Goal: Information Seeking & Learning: Learn about a topic

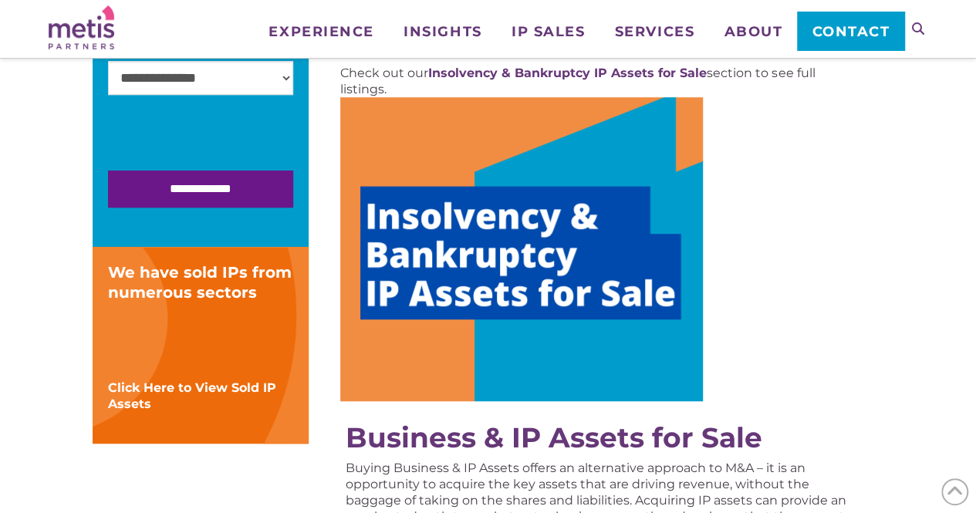
scroll to position [386, 0]
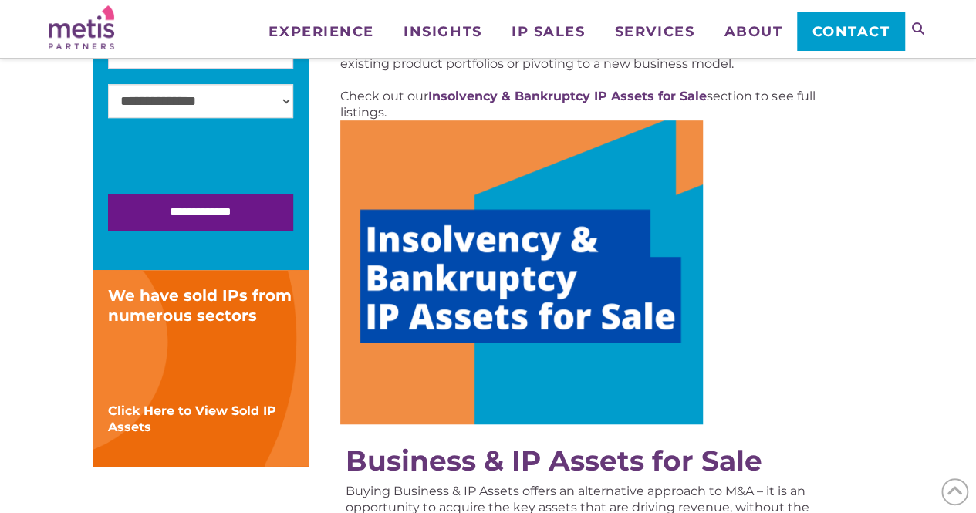
click at [525, 302] on img at bounding box center [521, 272] width 363 height 304
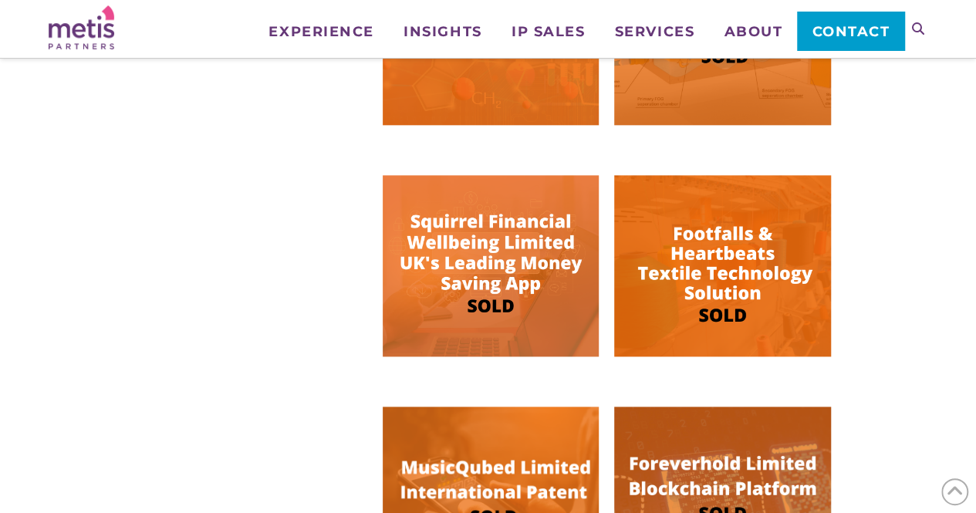
scroll to position [771, 0]
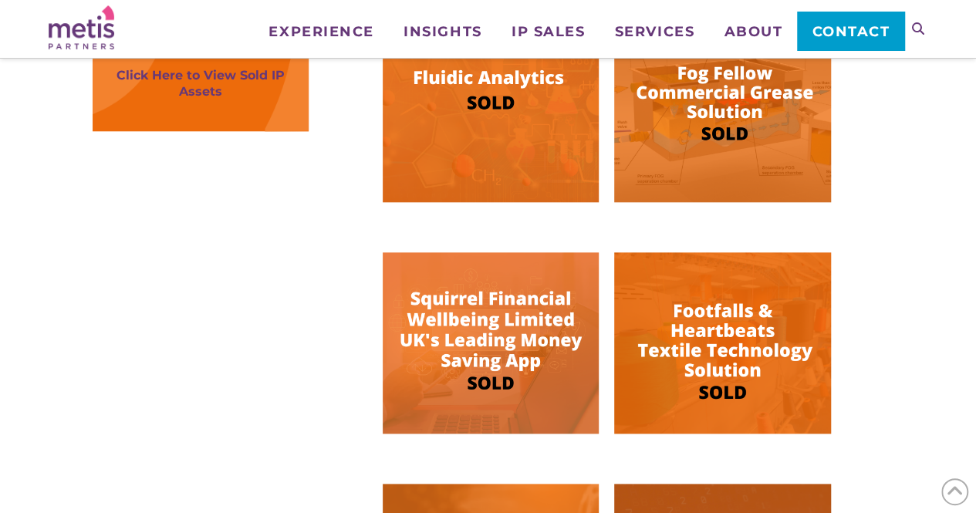
click at [491, 323] on img at bounding box center [491, 342] width 216 height 181
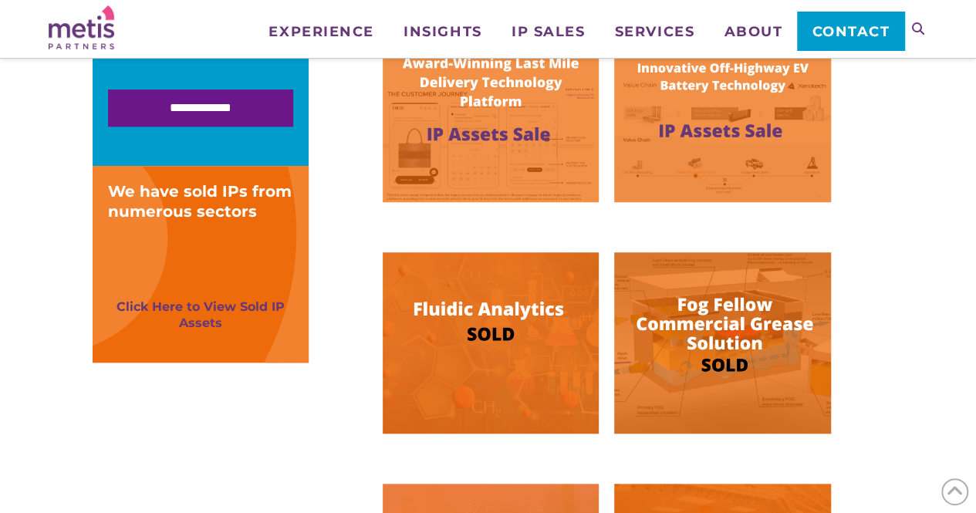
scroll to position [463, 0]
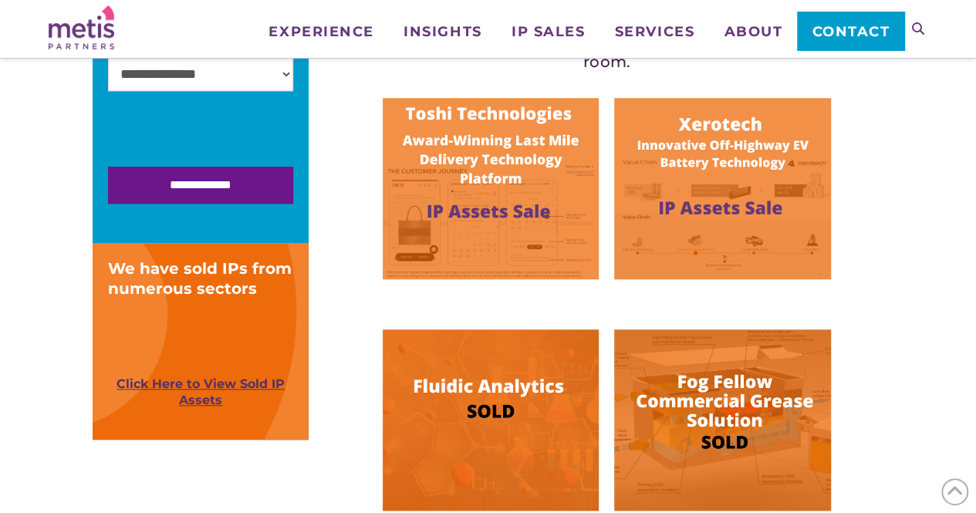
click at [200, 386] on link "Click Here to View Sold IP Assets" at bounding box center [200, 391] width 168 height 31
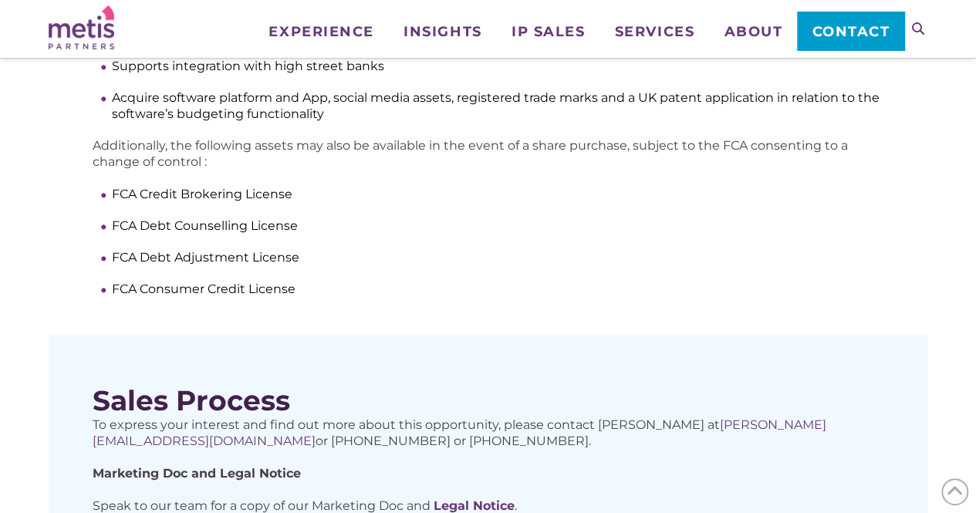
scroll to position [540, 0]
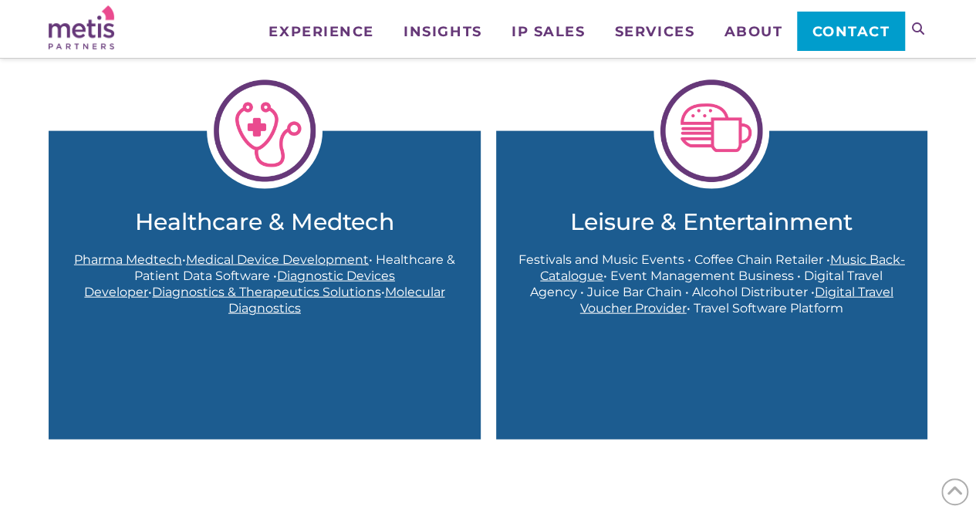
scroll to position [1620, 0]
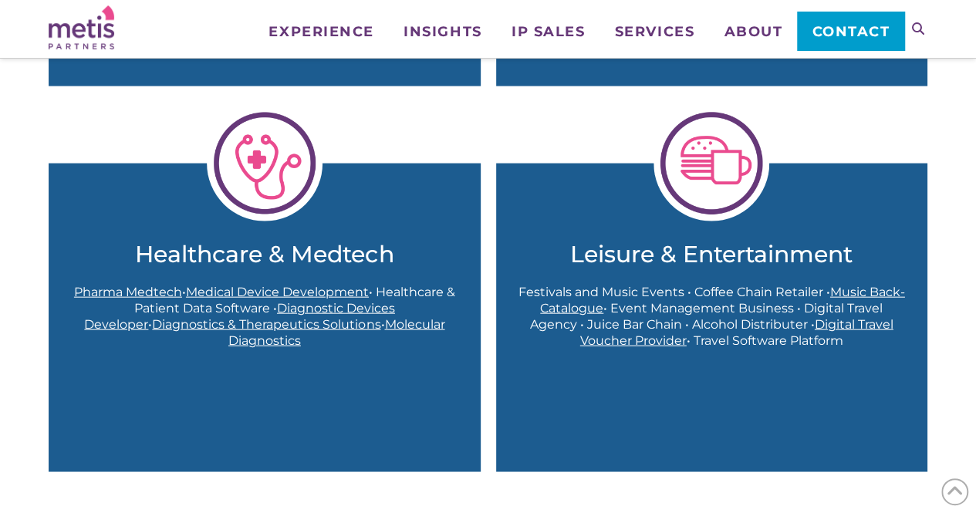
click at [717, 178] on img at bounding box center [711, 164] width 116 height 116
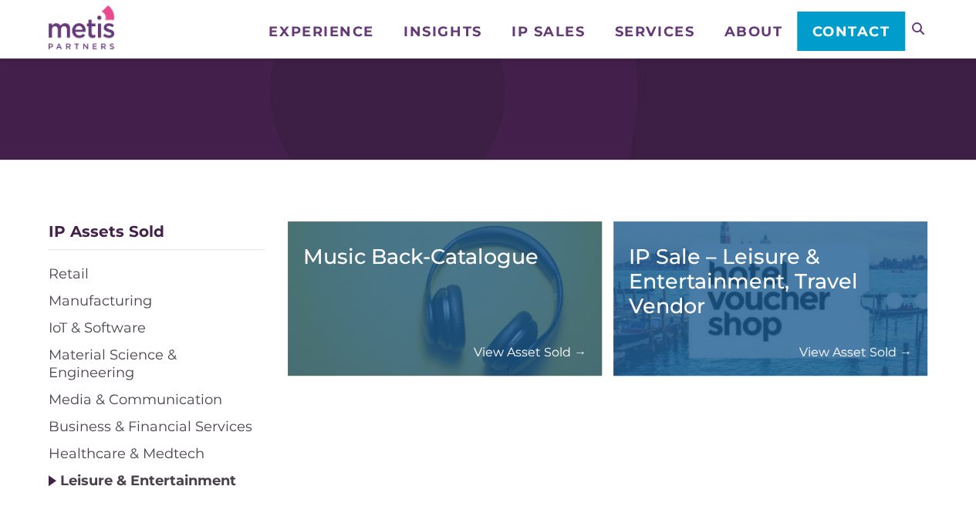
scroll to position [77, 0]
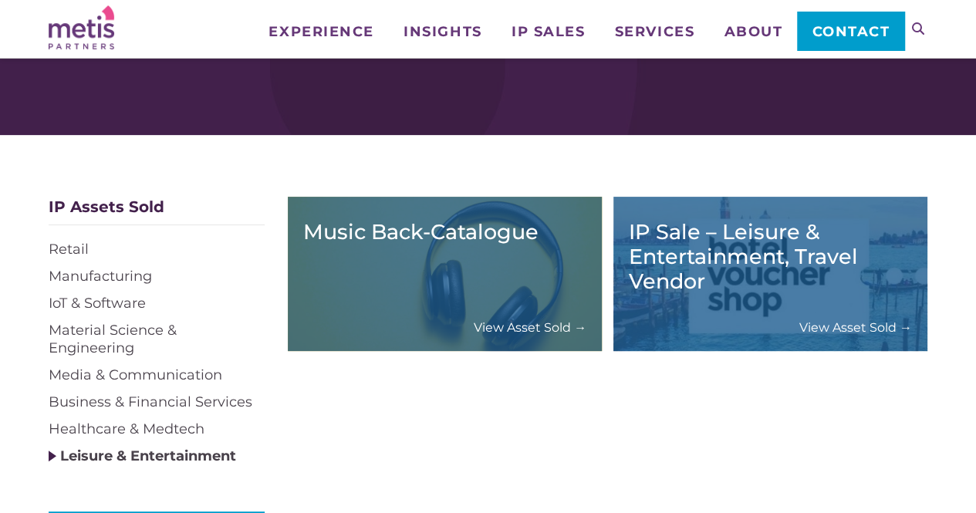
click at [831, 324] on link "View Asset Sold →" at bounding box center [855, 327] width 113 height 16
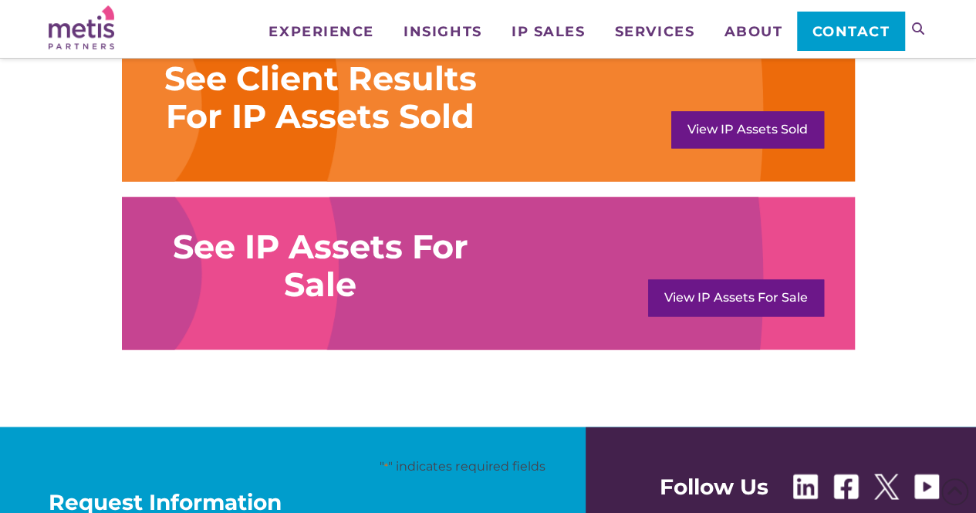
scroll to position [1003, 0]
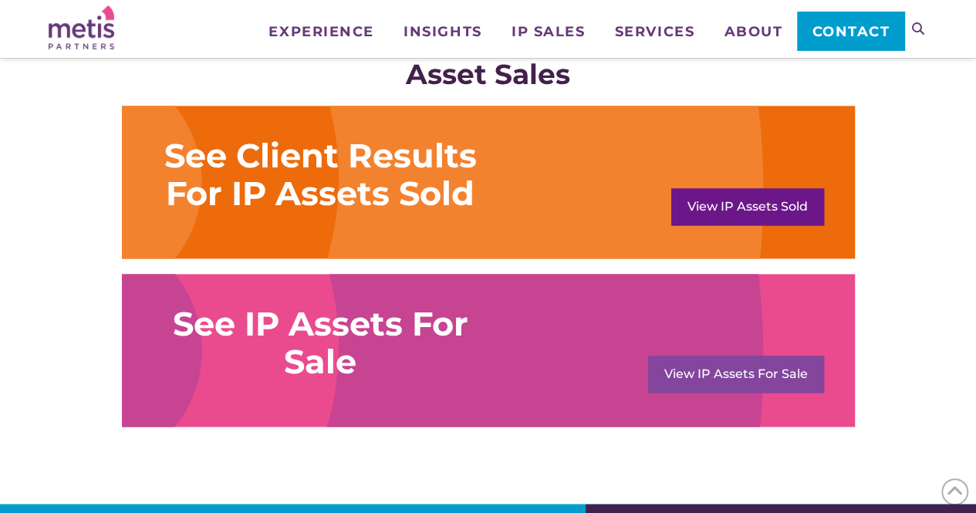
click at [736, 370] on link "View IP Assets For Sale" at bounding box center [736, 374] width 176 height 37
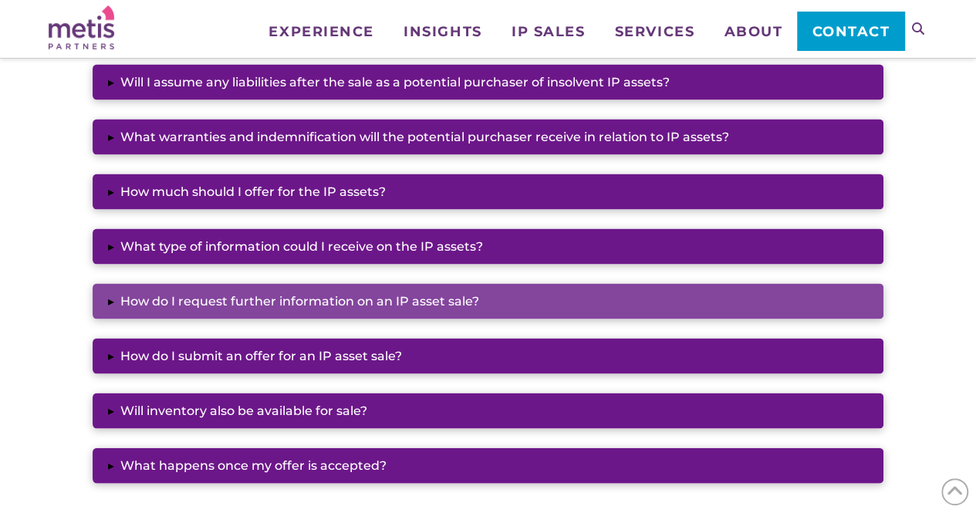
scroll to position [1466, 0]
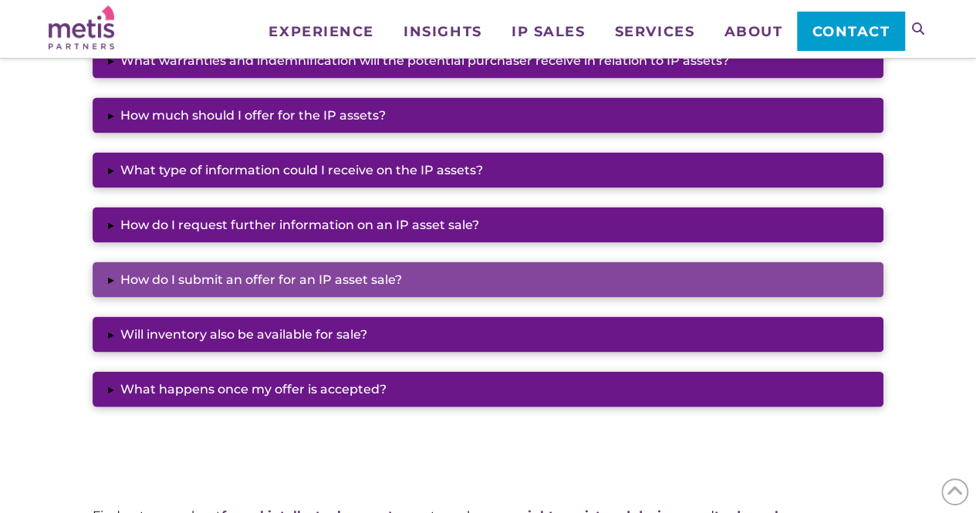
click at [439, 282] on button "▸ How do I submit an offer for an IP asset sale?" at bounding box center [488, 279] width 791 height 35
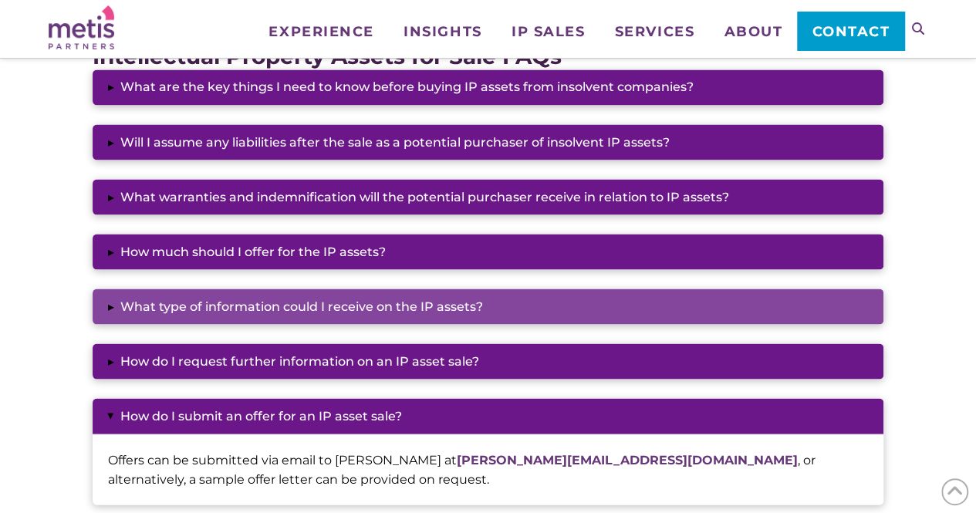
scroll to position [1311, 0]
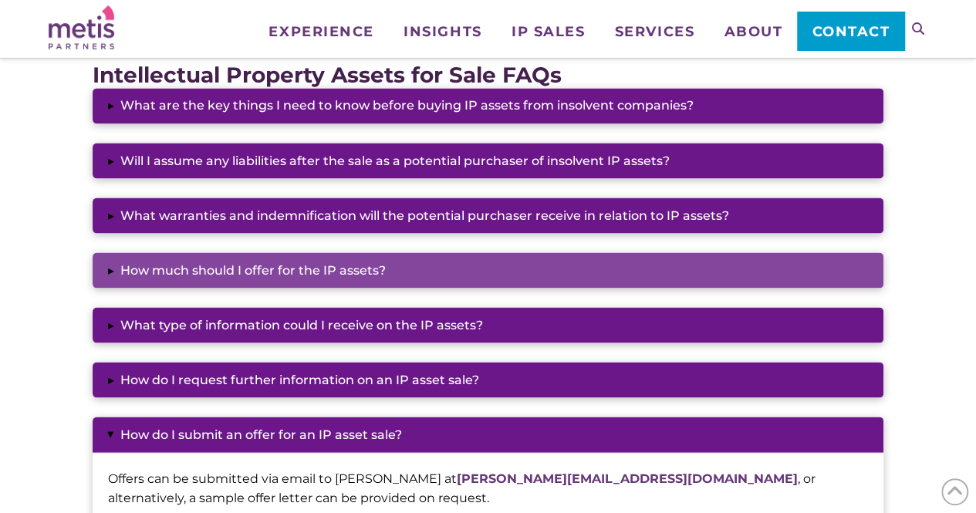
click at [447, 269] on button "▸ How much should I offer for the IP assets?" at bounding box center [488, 269] width 791 height 35
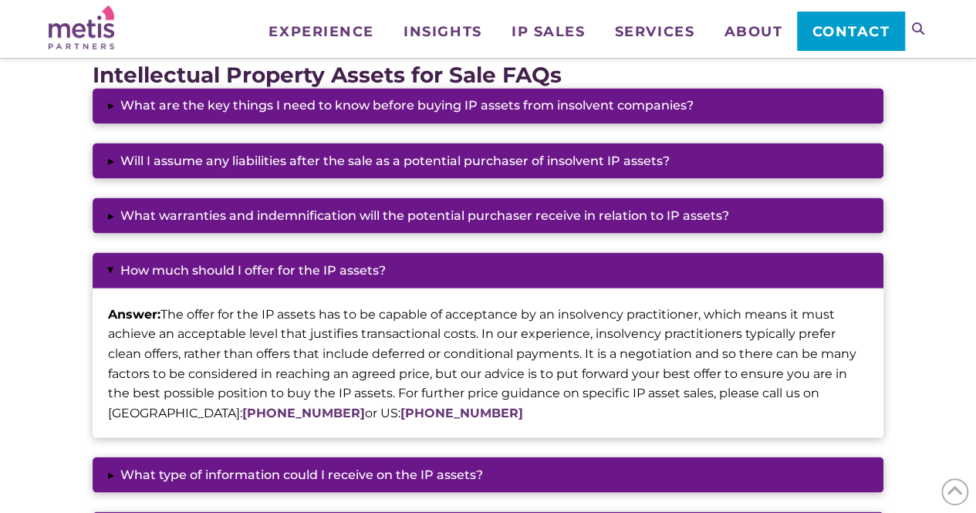
scroll to position [1234, 0]
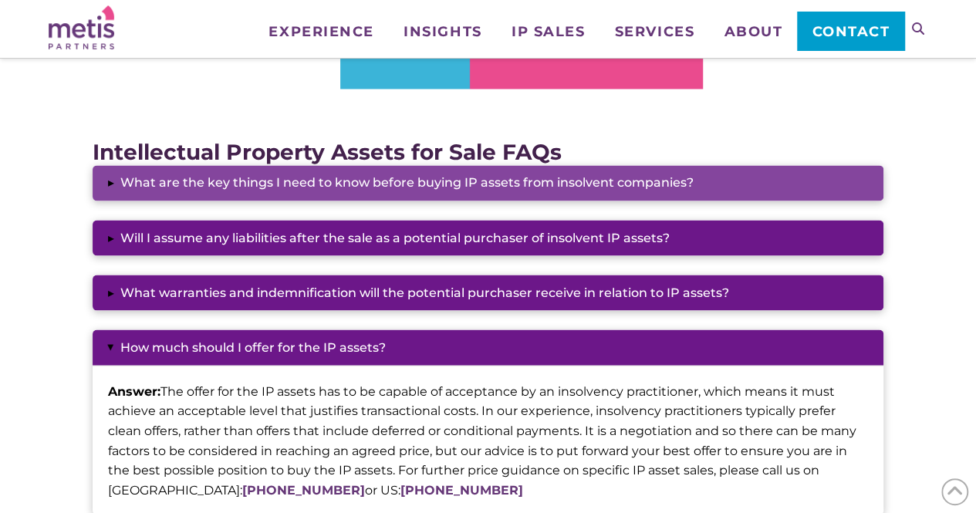
click at [571, 180] on button "▸ What are the key things I need to know before buying IP assets from insolvent…" at bounding box center [488, 182] width 791 height 35
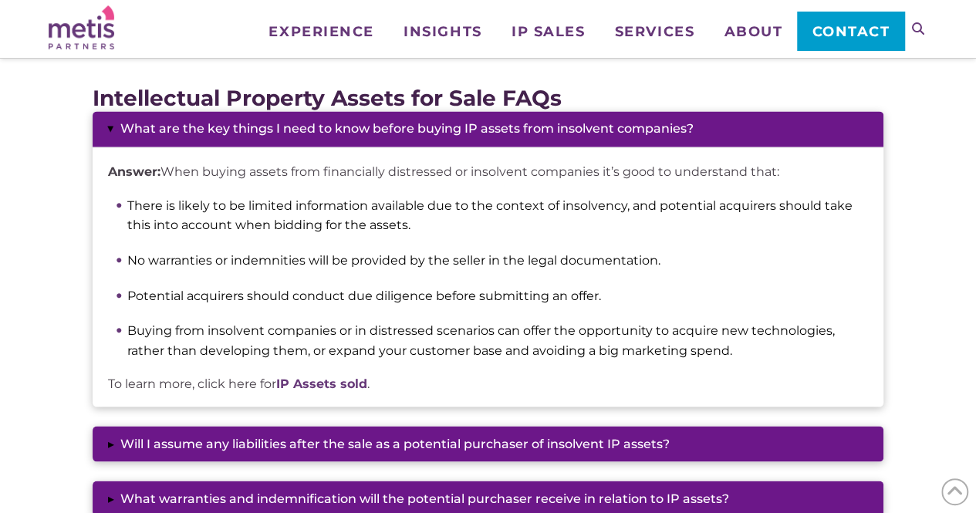
scroll to position [1311, 0]
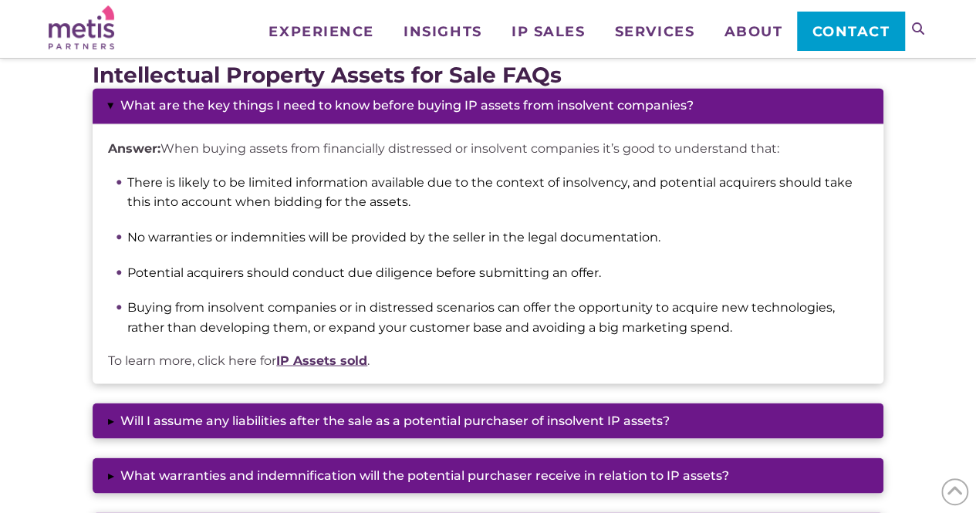
click at [339, 364] on link "IP Assets sold" at bounding box center [321, 359] width 91 height 15
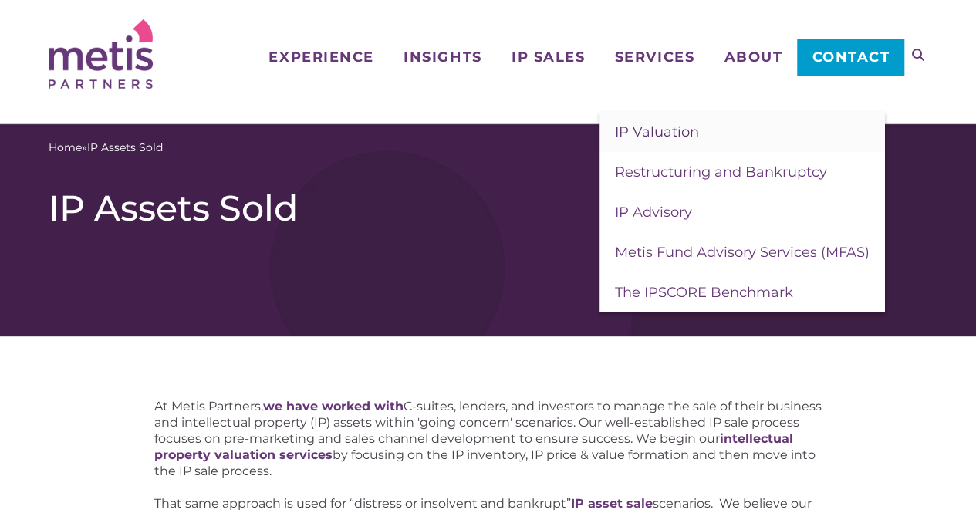
click at [653, 130] on span "IP Valuation" at bounding box center [657, 131] width 84 height 17
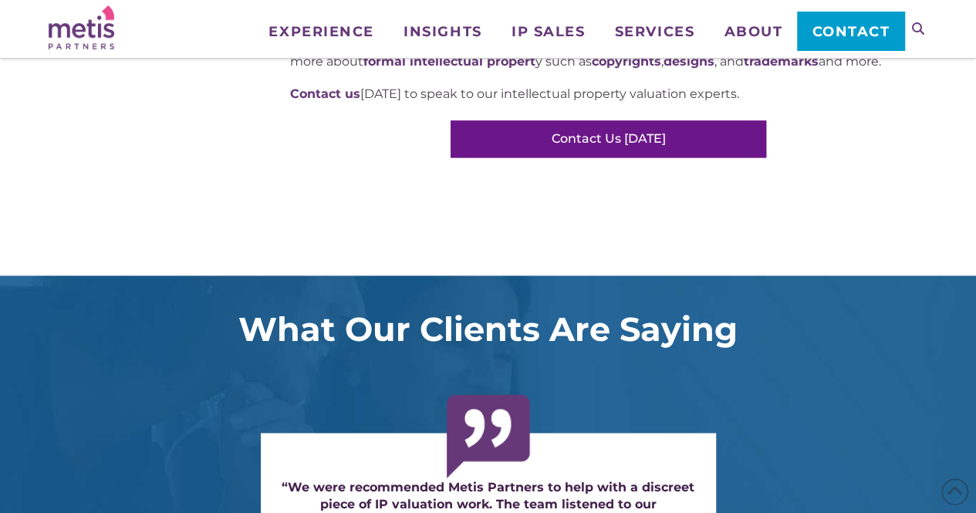
scroll to position [1234, 0]
